Goal: Task Accomplishment & Management: Manage account settings

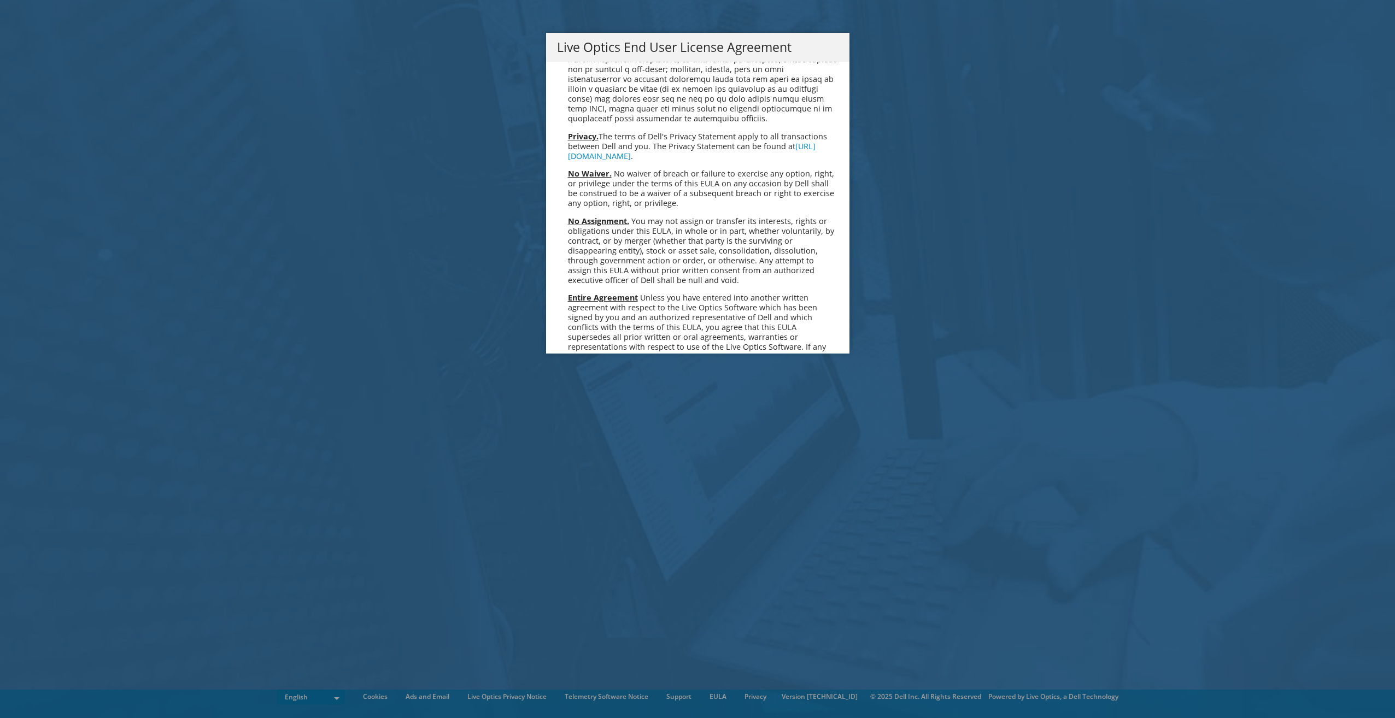
scroll to position [4121, 0]
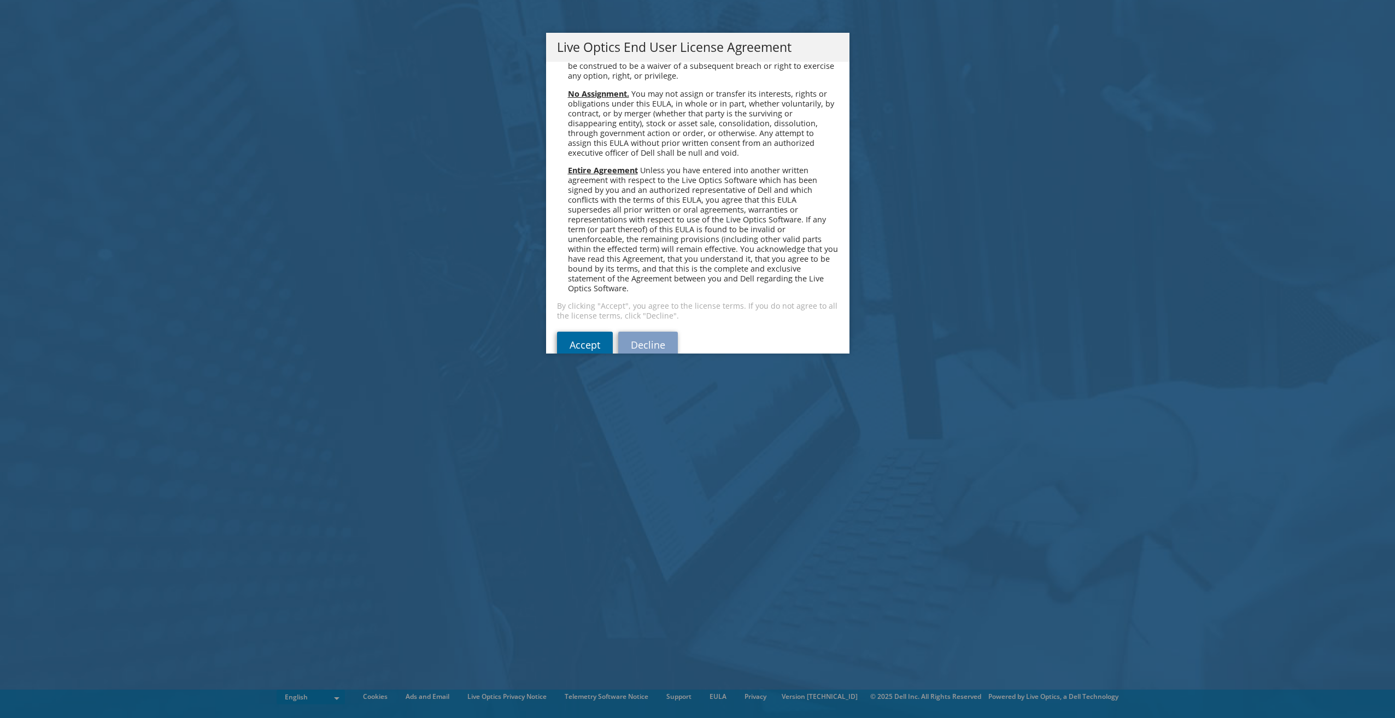
click at [606, 332] on link "Accept" at bounding box center [585, 345] width 56 height 26
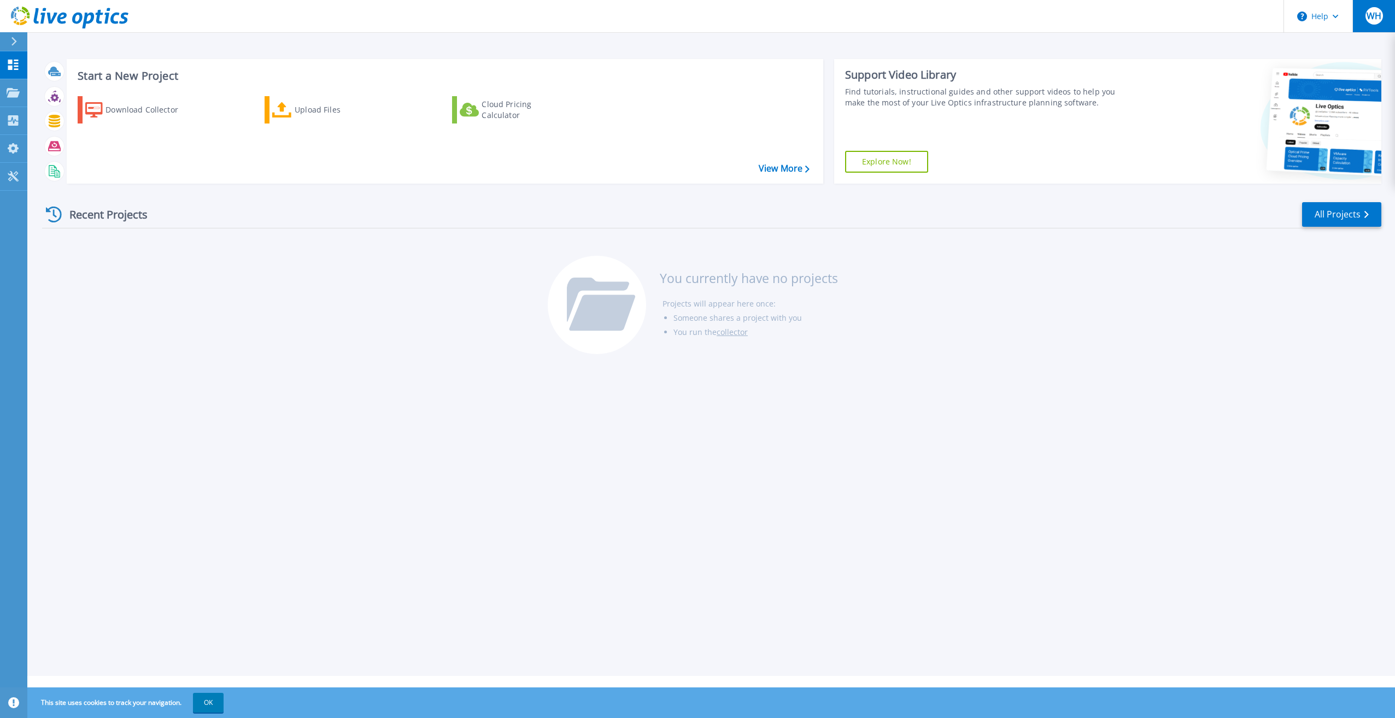
click at [1382, 27] on button "WH" at bounding box center [1374, 16] width 43 height 32
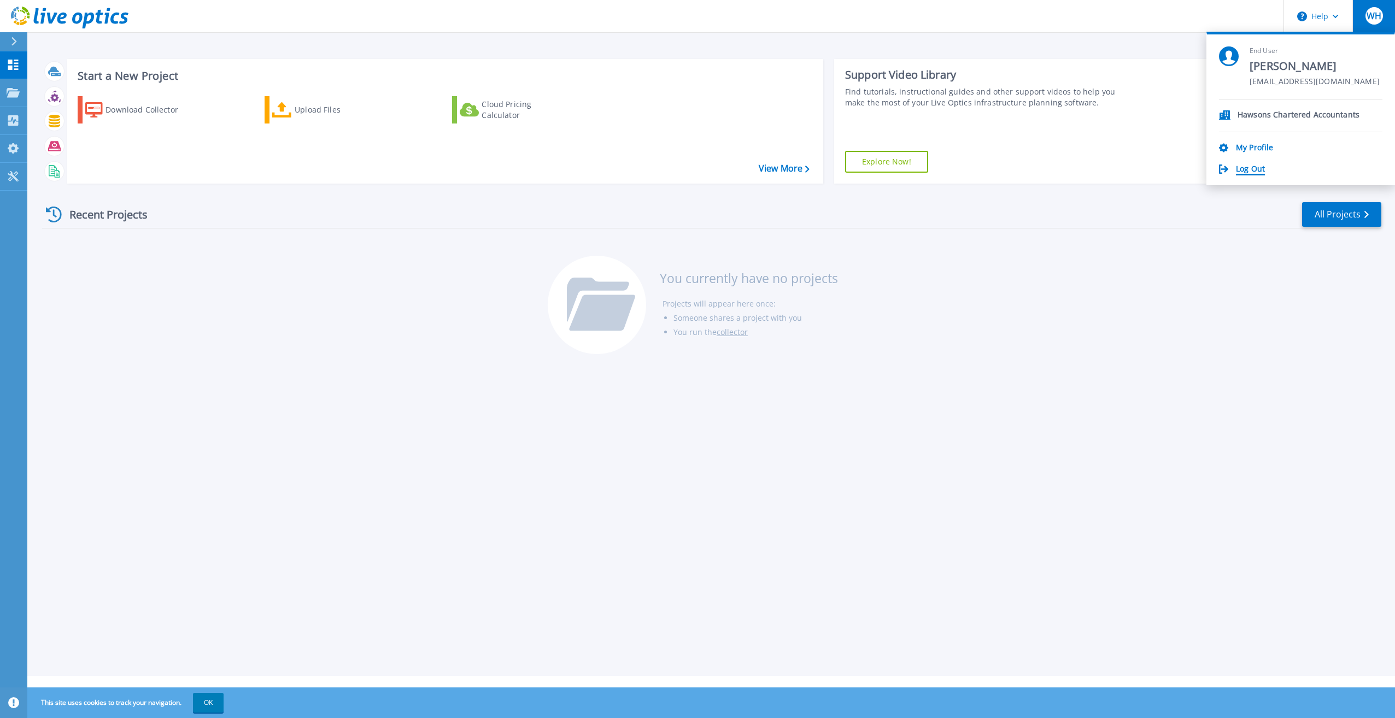
click at [1254, 165] on link "Log Out" at bounding box center [1250, 170] width 29 height 10
